Goal: Contribute content

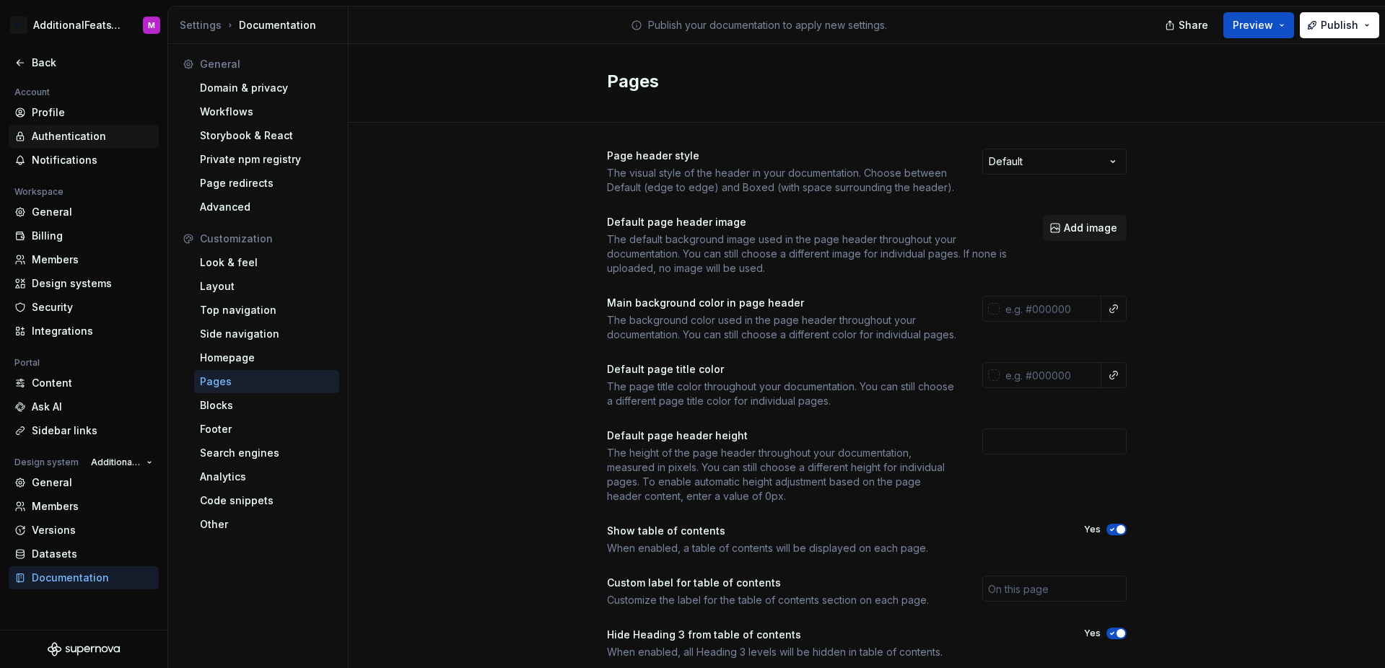
scroll to position [121, 0]
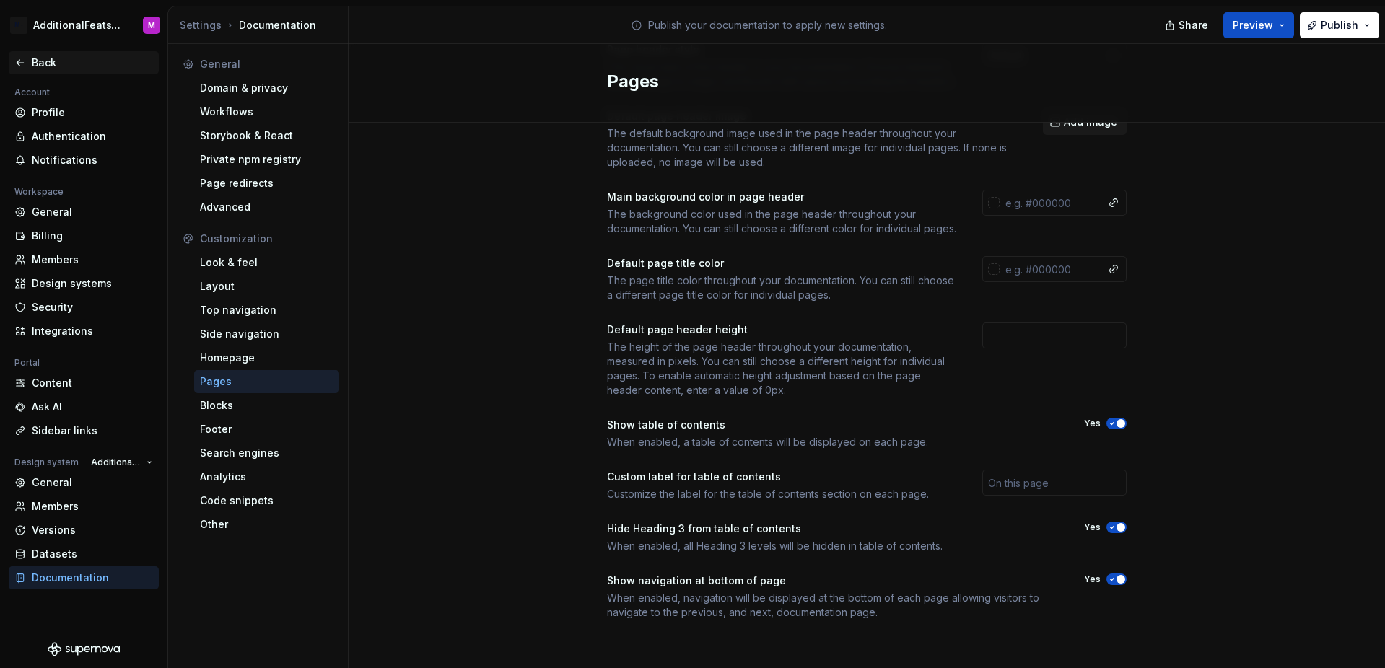
click at [45, 72] on div "Back" at bounding box center [84, 62] width 150 height 23
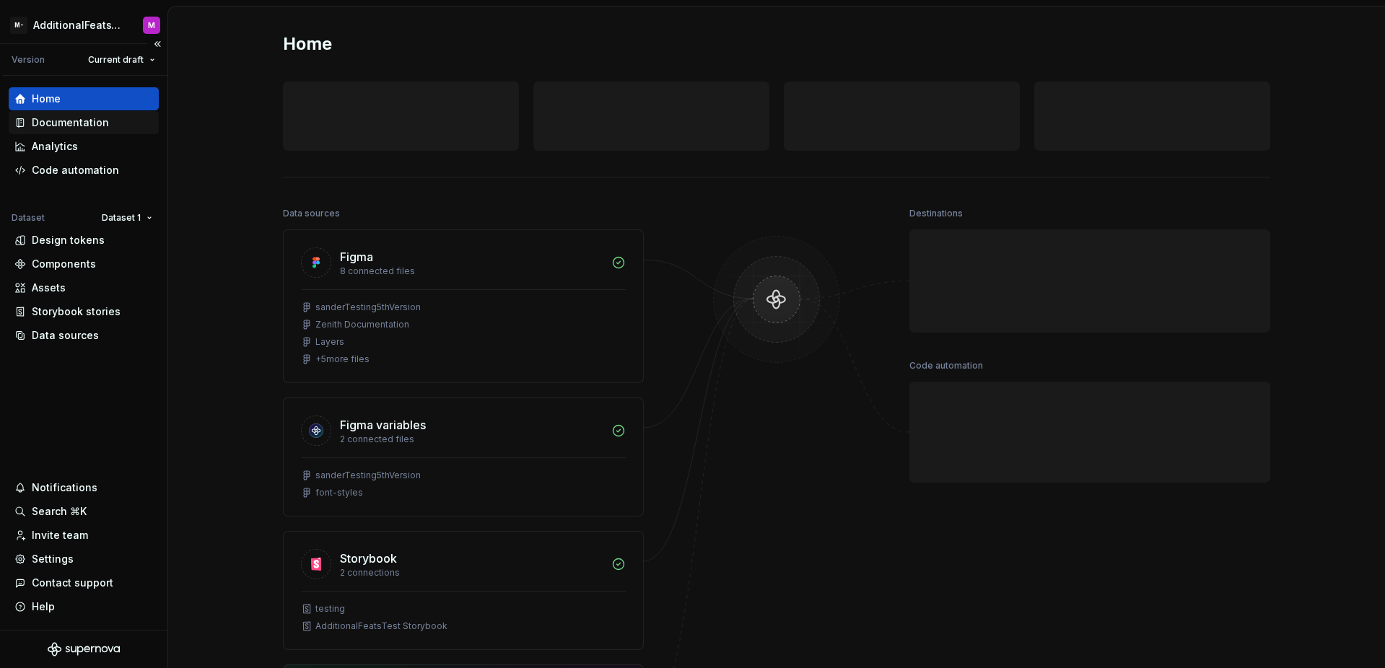
click at [88, 130] on div "Documentation" at bounding box center [84, 122] width 150 height 23
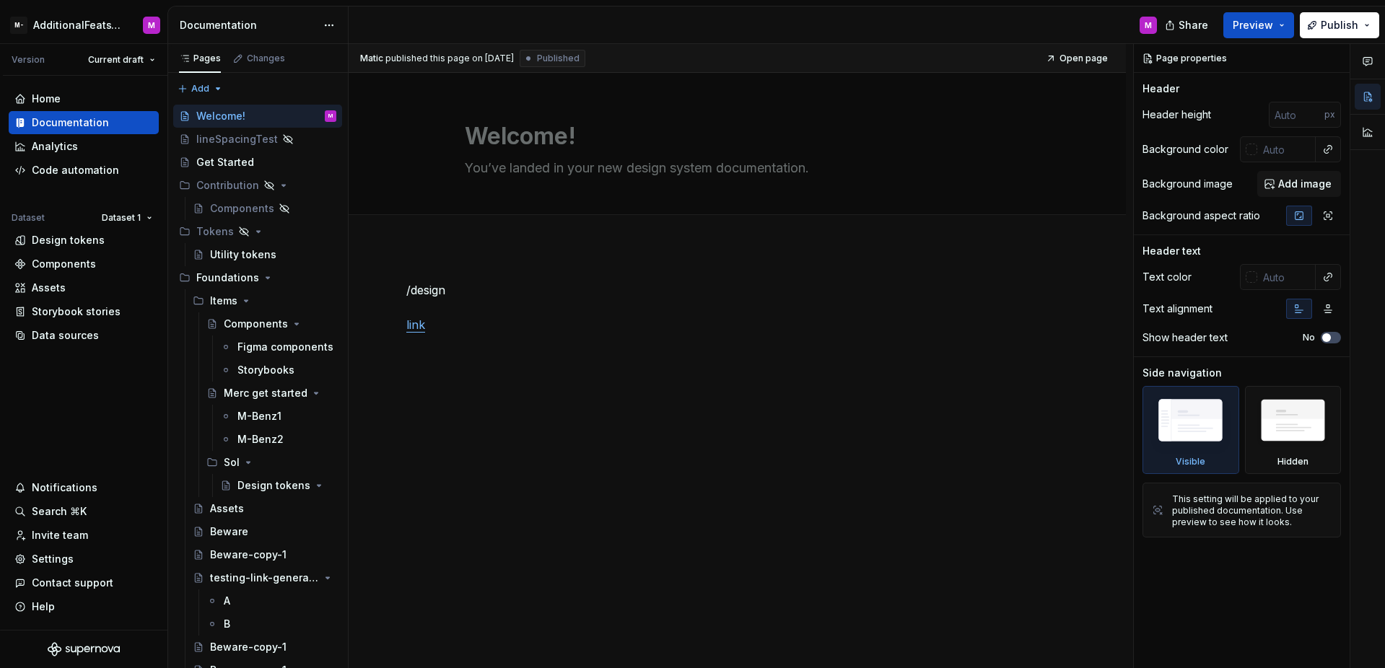
click at [569, 341] on div "/design link" at bounding box center [737, 316] width 662 height 69
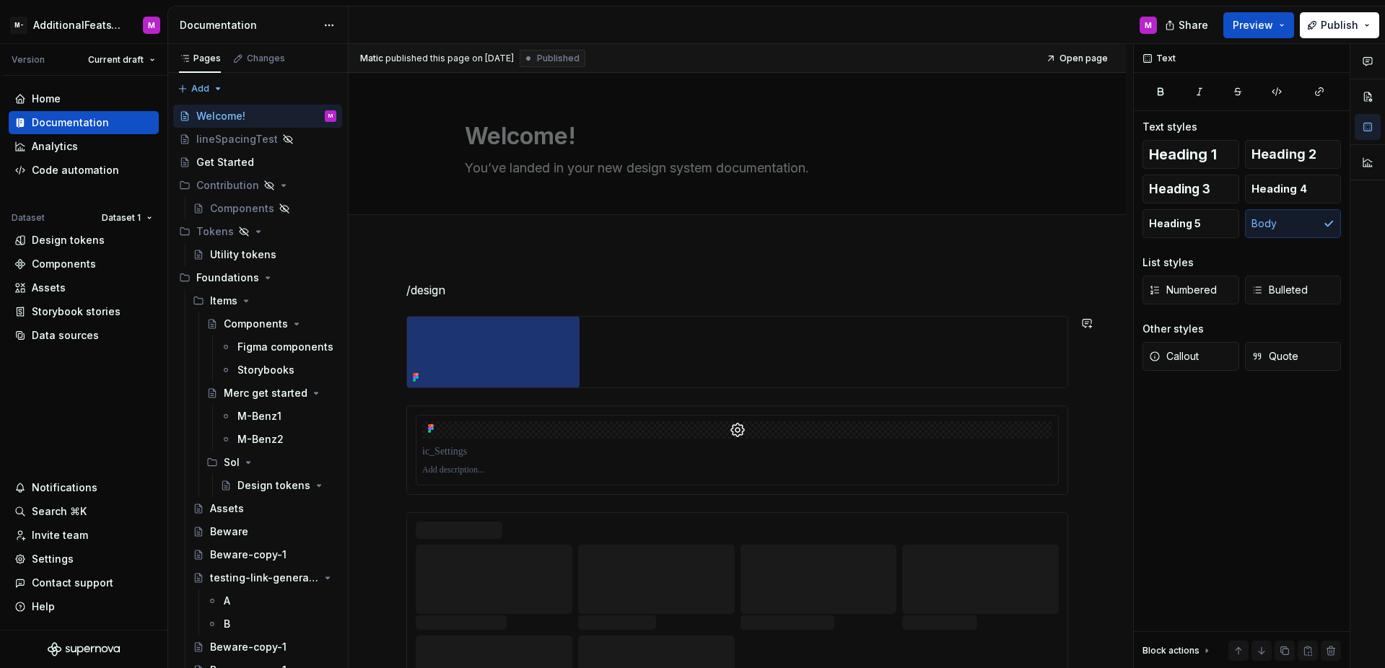
type textarea "*"
click at [610, 290] on p "/design" at bounding box center [737, 290] width 662 height 17
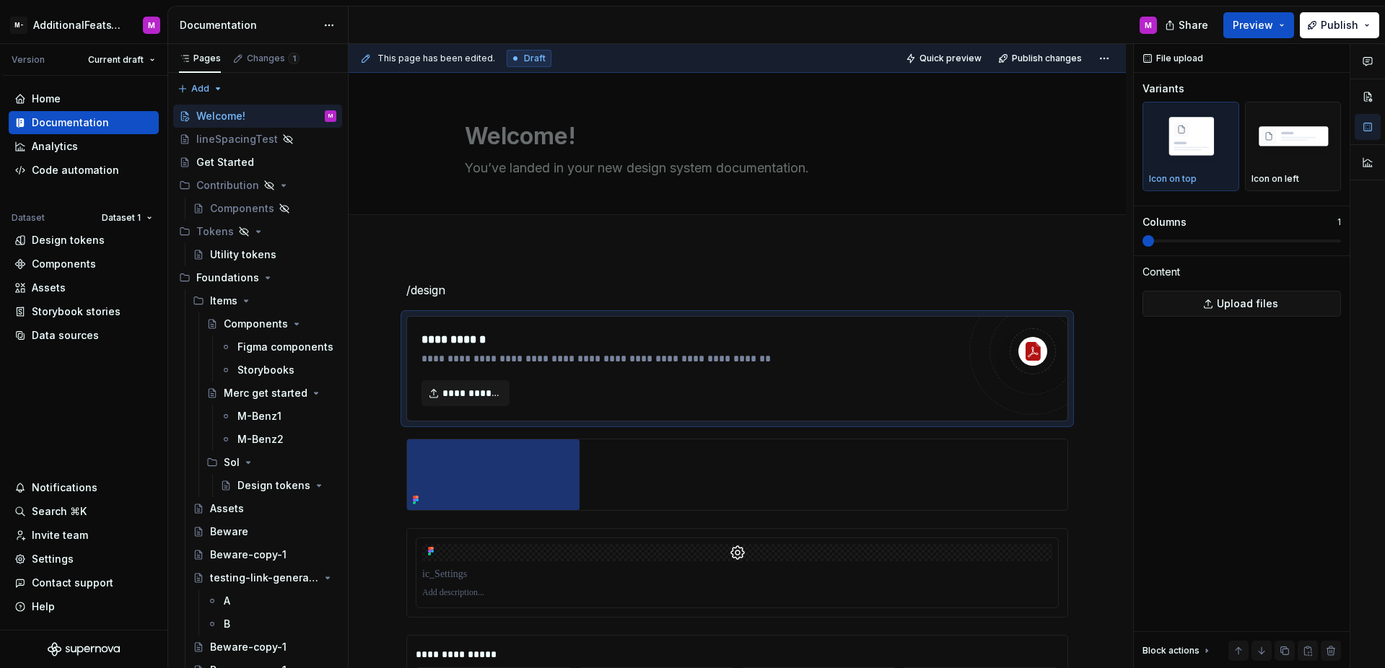
type textarea "*"
